Goal: Task Accomplishment & Management: Manage account settings

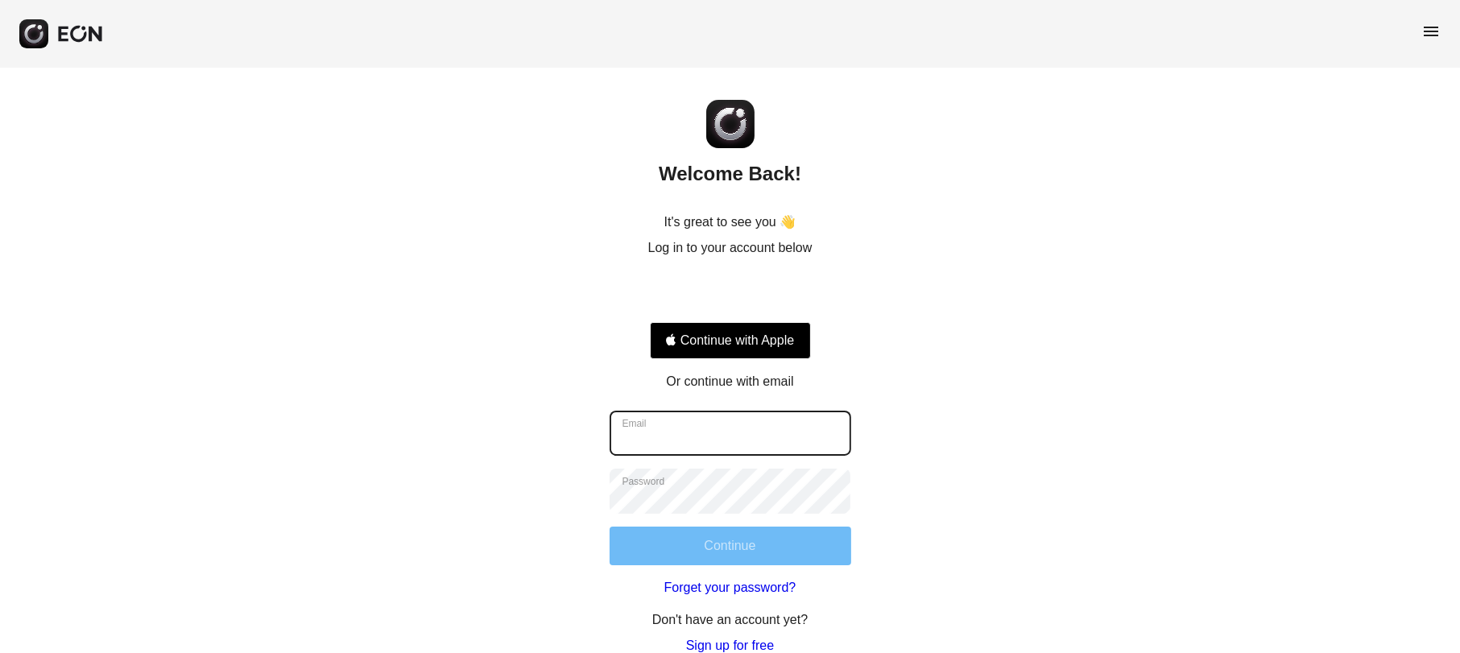
type input "**********"
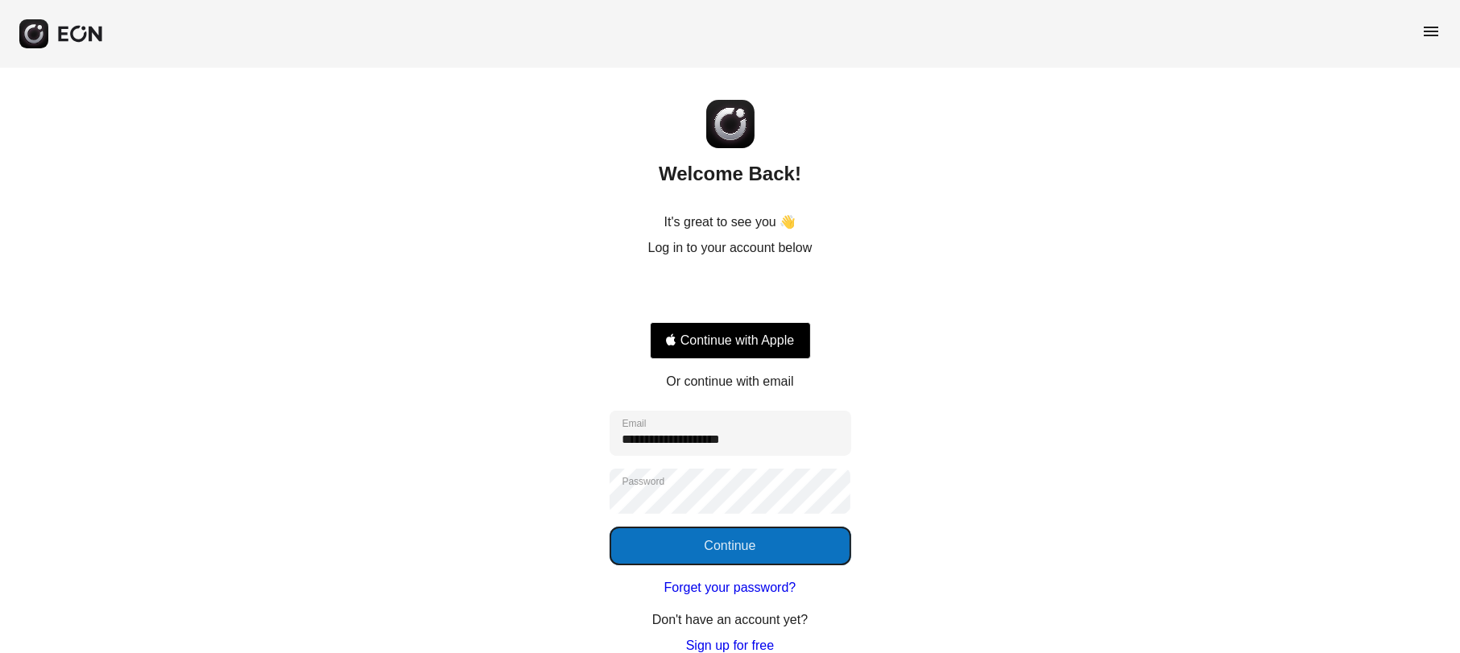
click at [758, 546] on button "Continue" at bounding box center [731, 546] width 242 height 39
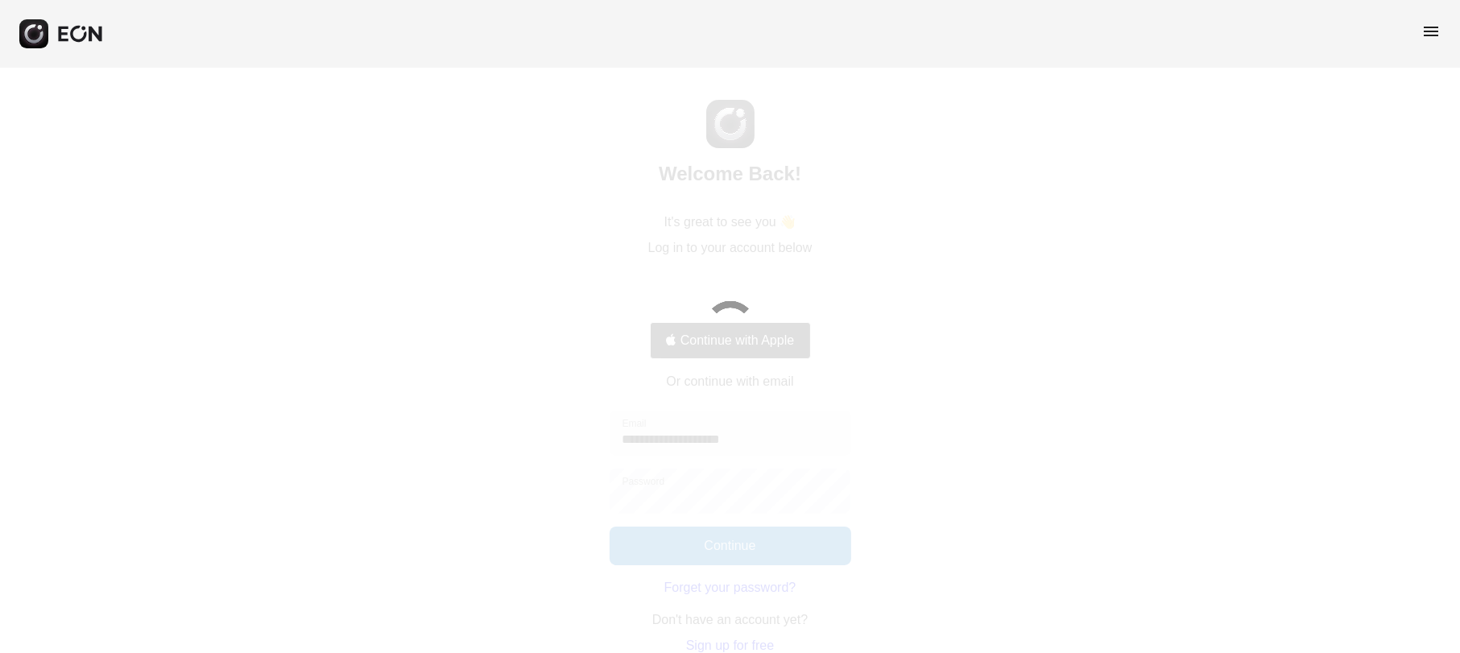
click at [1435, 26] on span "menu" at bounding box center [1430, 31] width 19 height 19
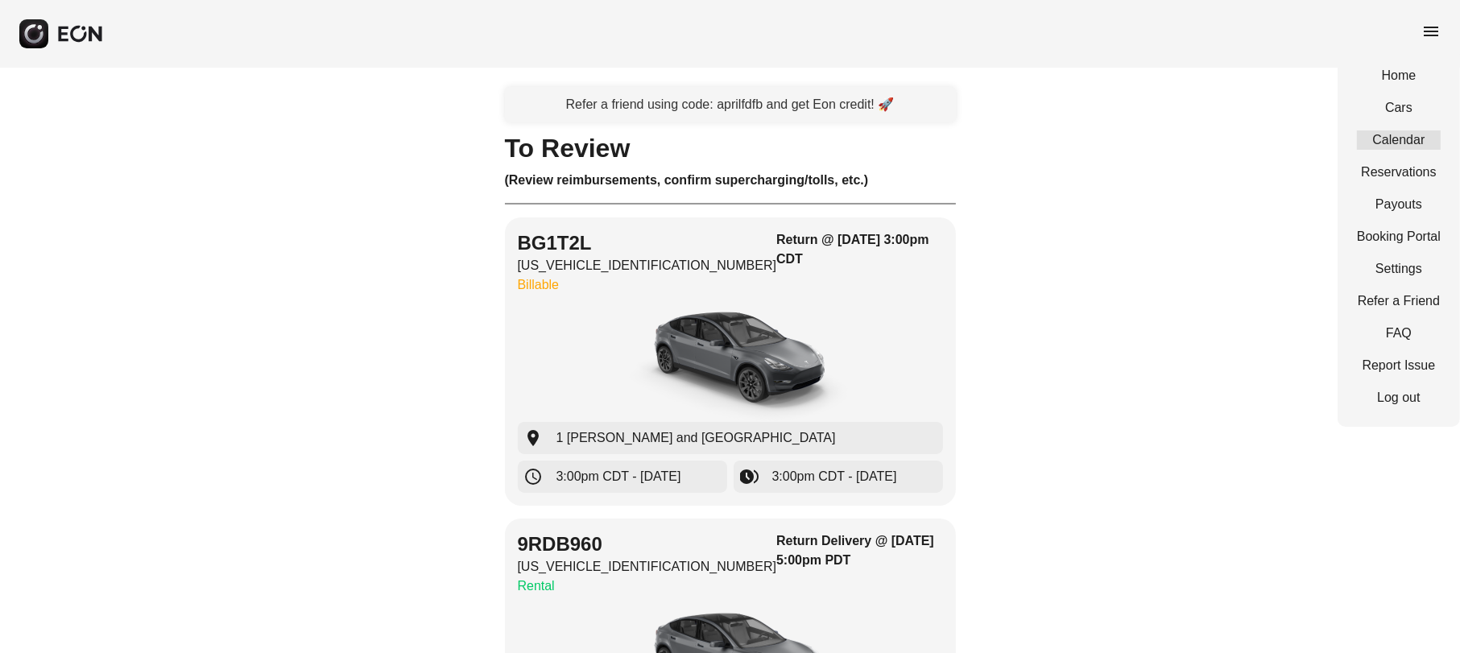
click at [1417, 143] on link "Calendar" at bounding box center [1399, 139] width 84 height 19
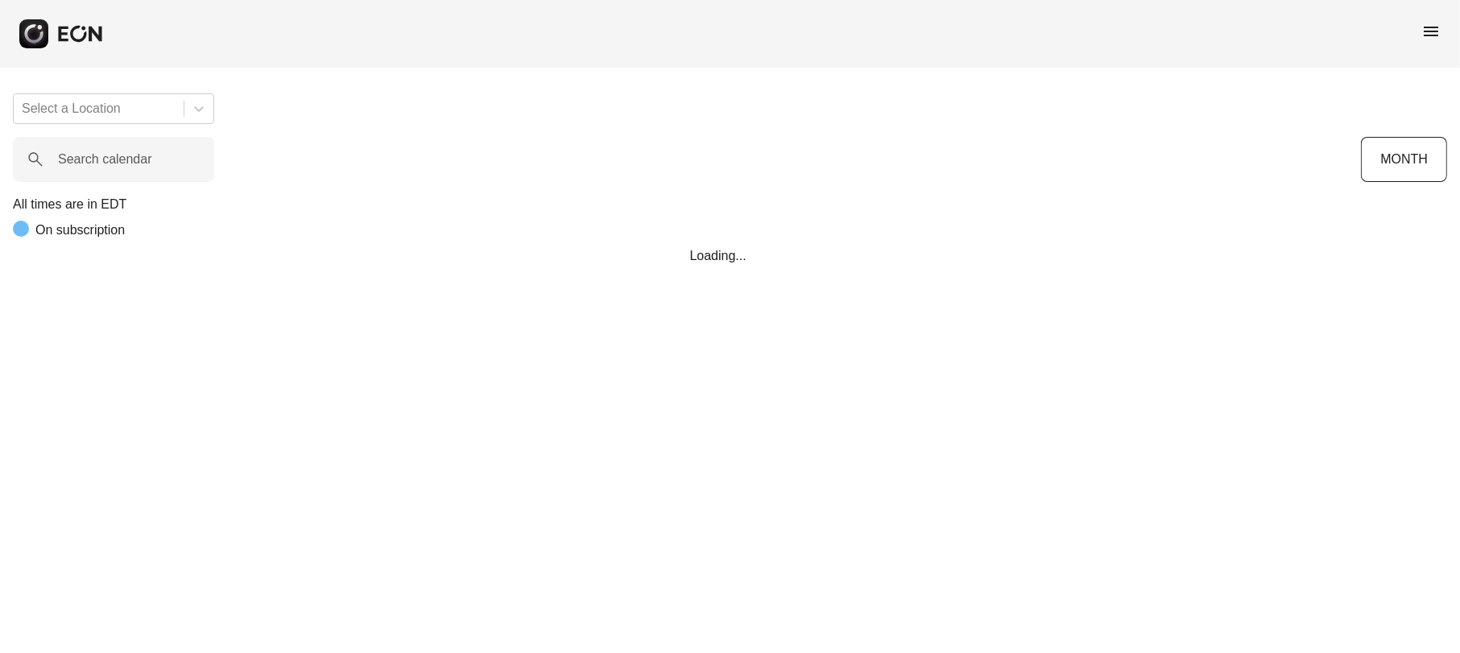
scroll to position [0, 352]
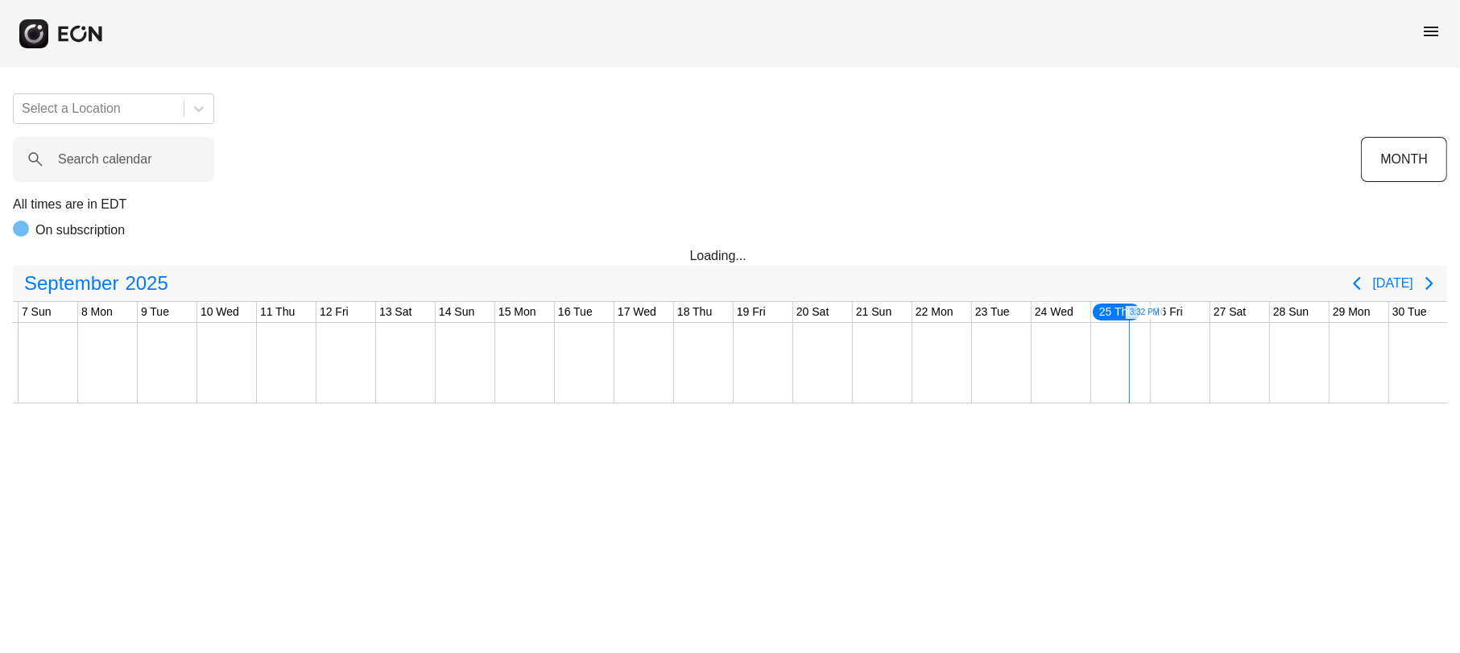
click at [1434, 31] on span "menu" at bounding box center [1430, 31] width 19 height 19
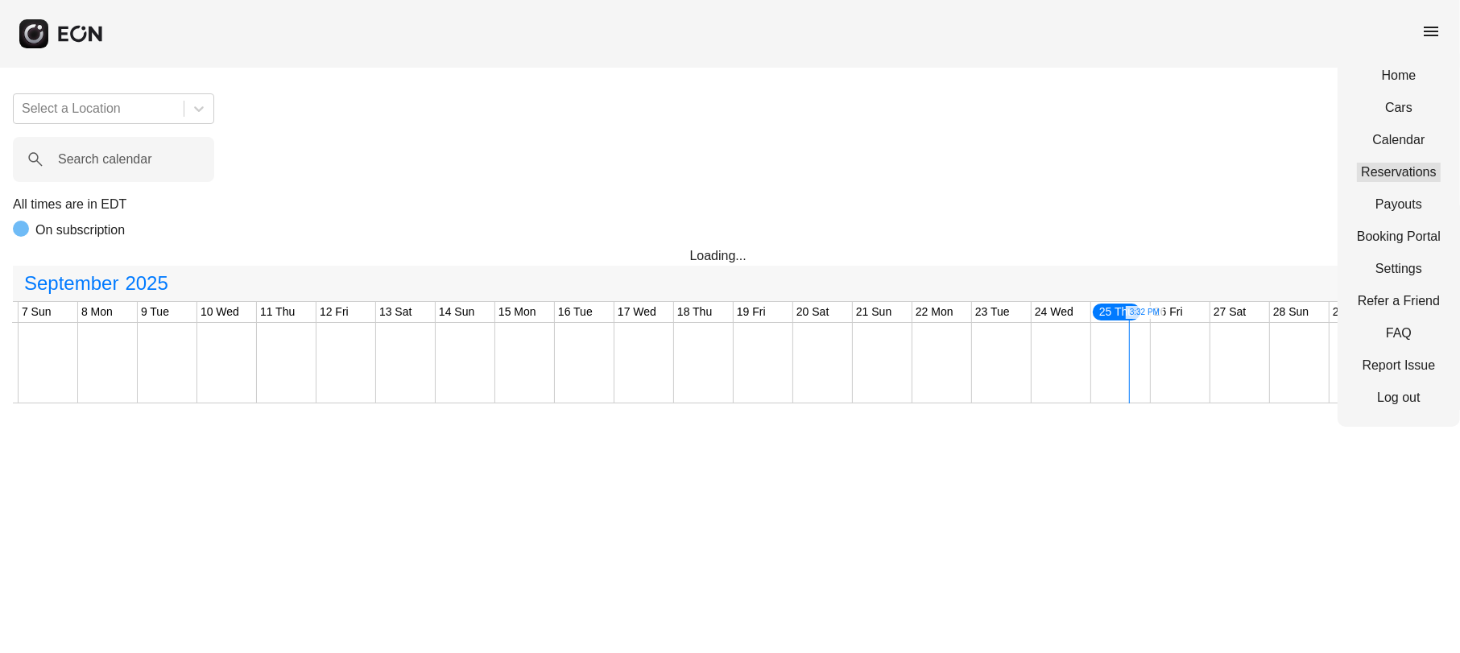
click at [1391, 164] on link "Reservations" at bounding box center [1399, 172] width 84 height 19
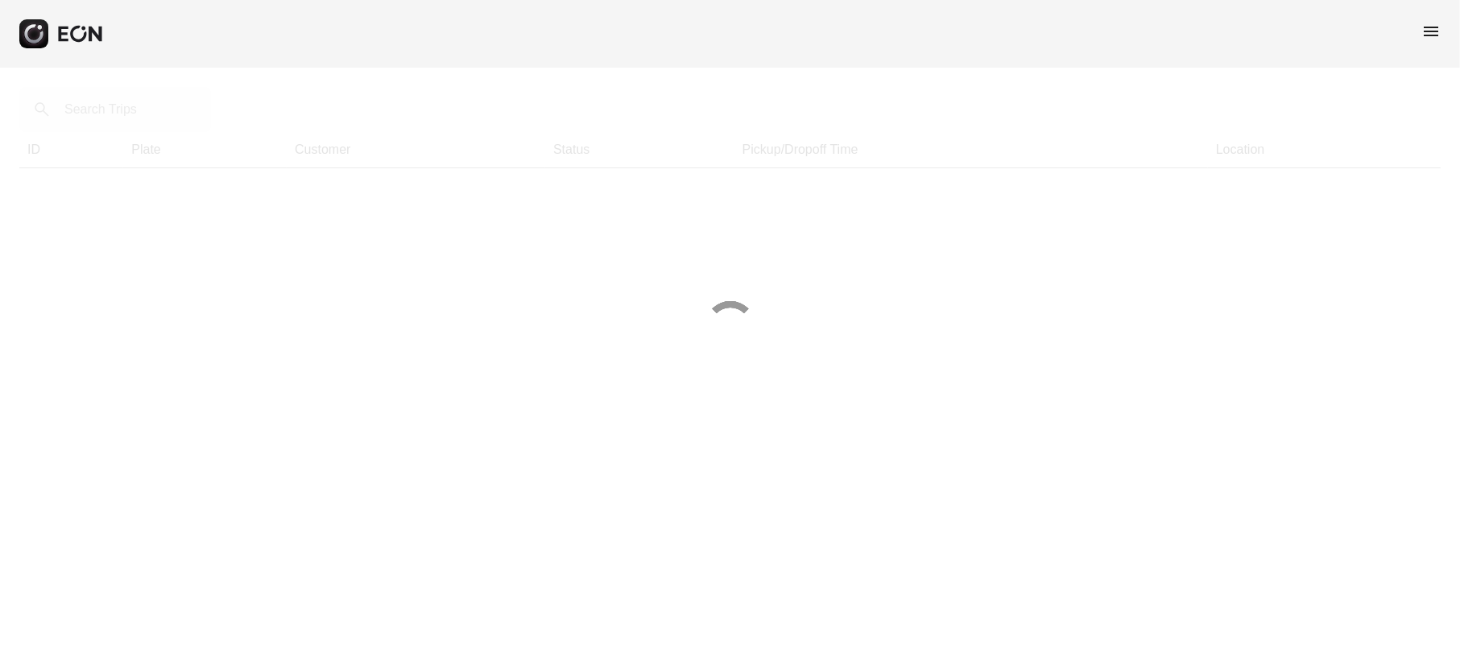
click at [147, 110] on div at bounding box center [730, 326] width 1460 height 653
click at [127, 115] on div at bounding box center [730, 326] width 1460 height 653
click at [116, 104] on div at bounding box center [730, 326] width 1460 height 653
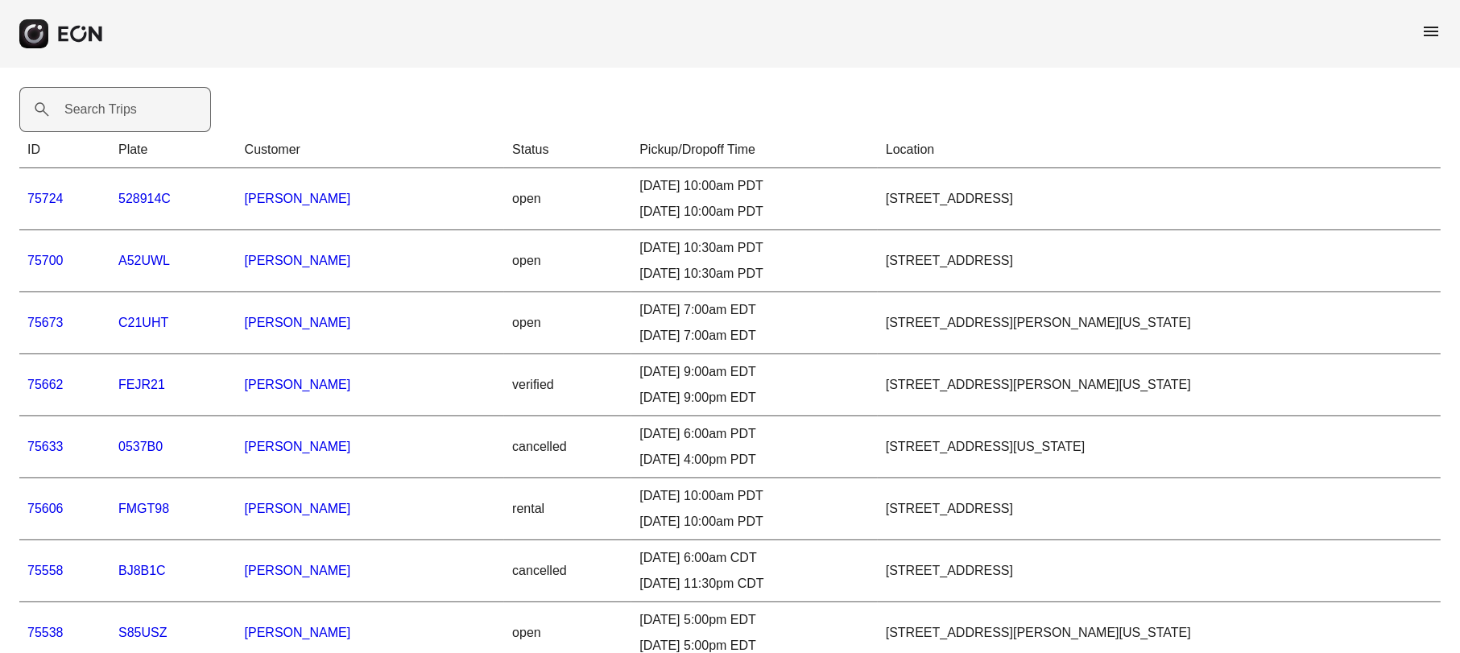
click at [84, 109] on label "Search Trips" at bounding box center [100, 109] width 72 height 19
click at [84, 109] on Trips "Search Trips" at bounding box center [115, 109] width 192 height 45
paste Trips "*****"
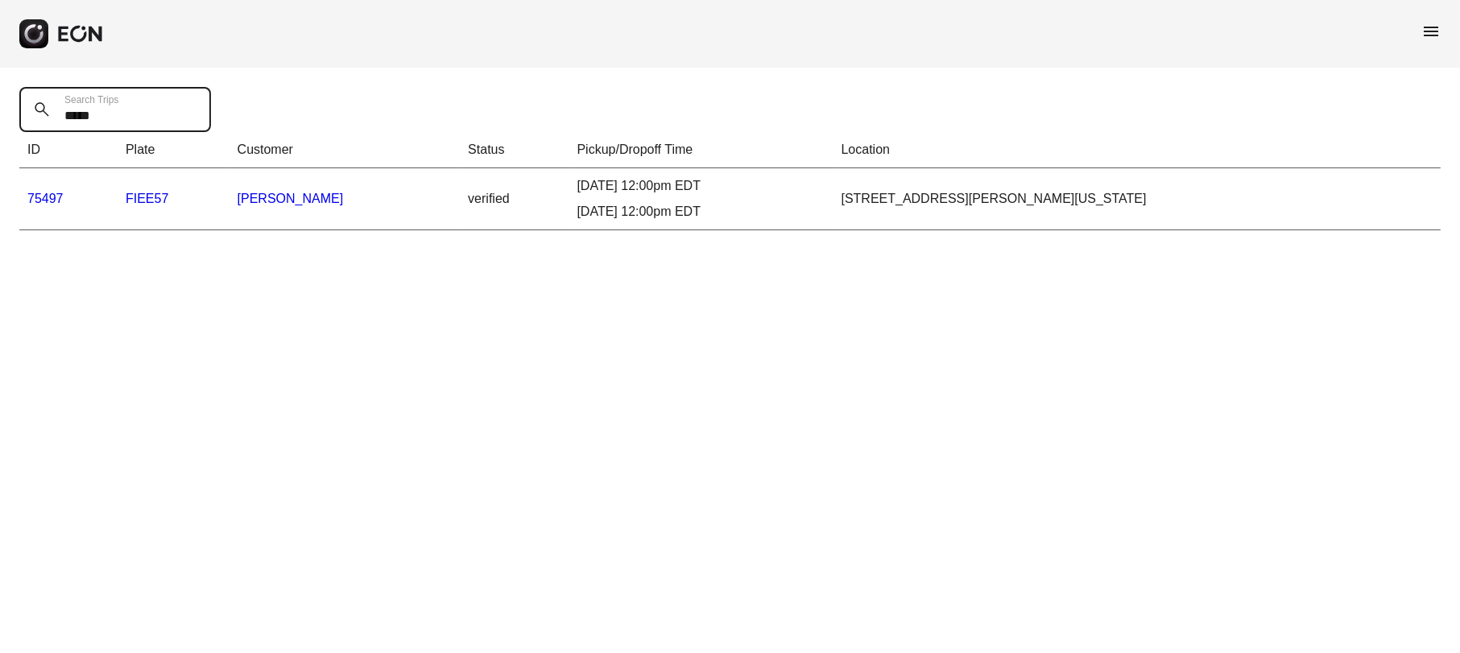
type Trips "*****"
click at [48, 201] on link "75497" at bounding box center [45, 199] width 36 height 14
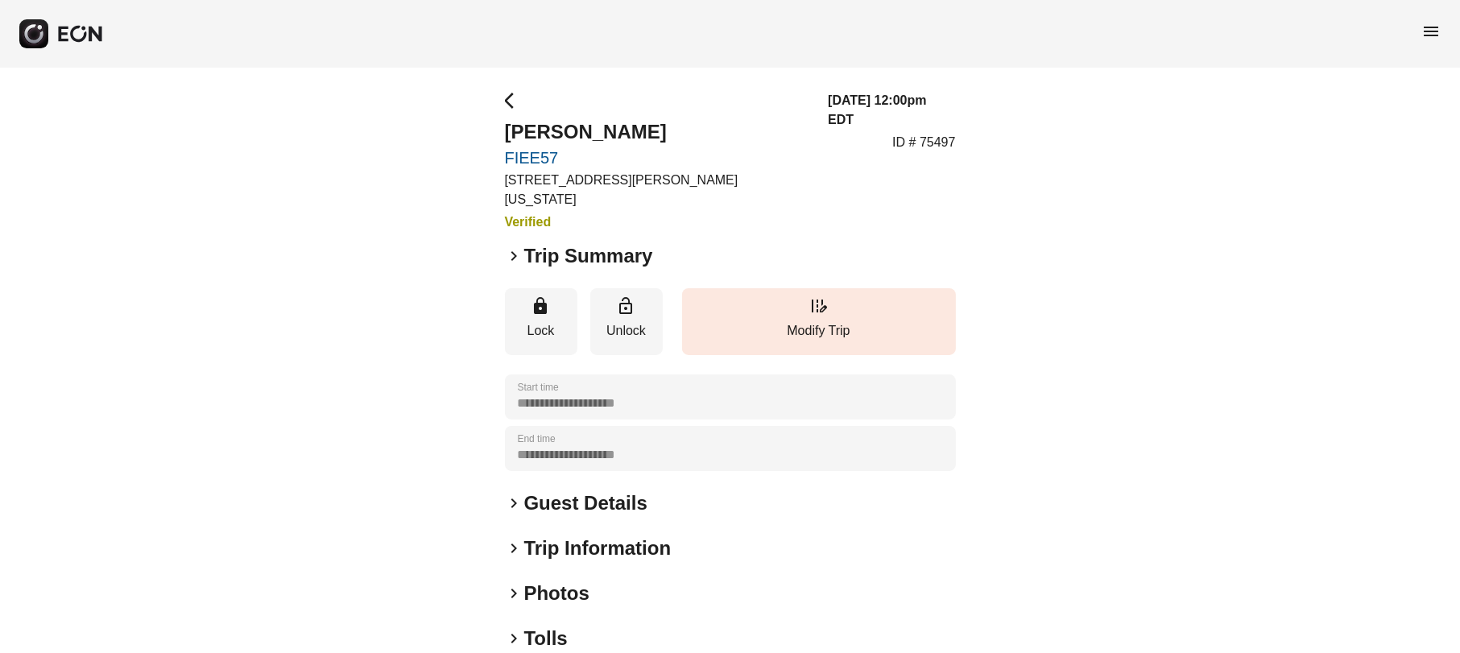
click at [517, 246] on span "keyboard_arrow_right" at bounding box center [514, 255] width 19 height 19
